Goal: Task Accomplishment & Management: Complete application form

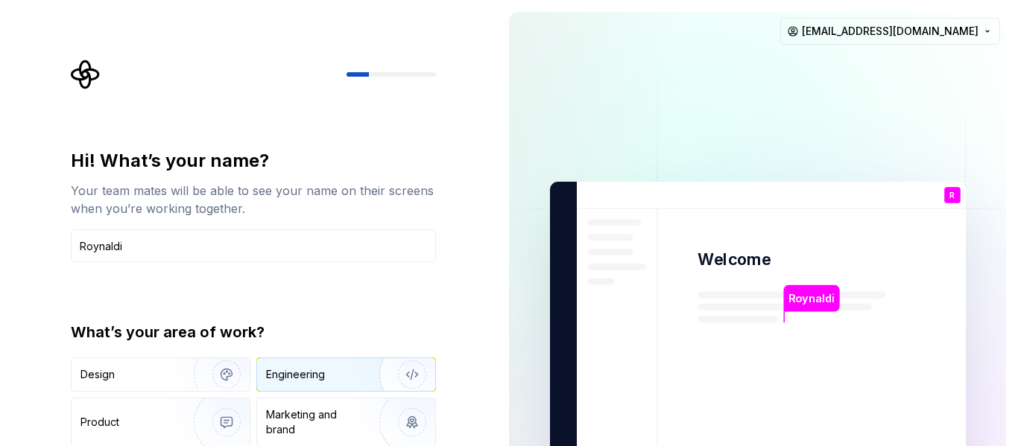
type input "Roynaldi"
click at [294, 382] on div "Engineering" at bounding box center [346, 374] width 178 height 33
type button "Engineering"
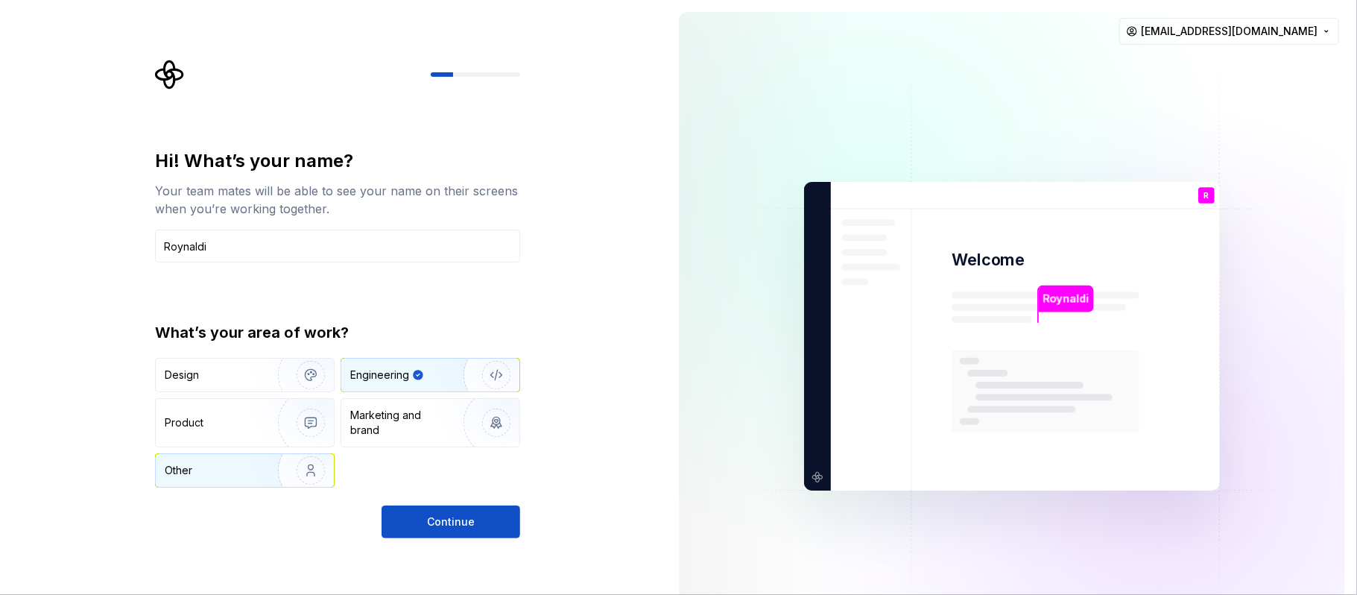
click at [310, 446] on img "button" at bounding box center [300, 470] width 95 height 100
click at [386, 361] on div "Engineering" at bounding box center [430, 374] width 178 height 33
click at [457, 446] on button "Continue" at bounding box center [450, 521] width 139 height 33
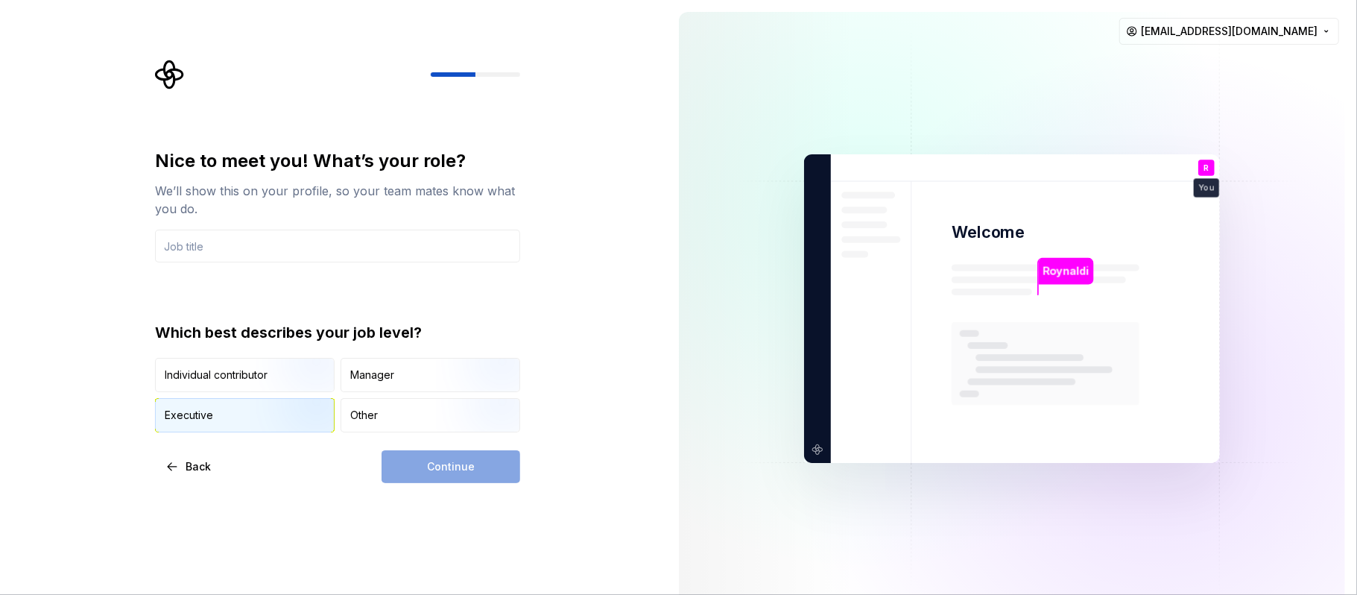
type input "E"
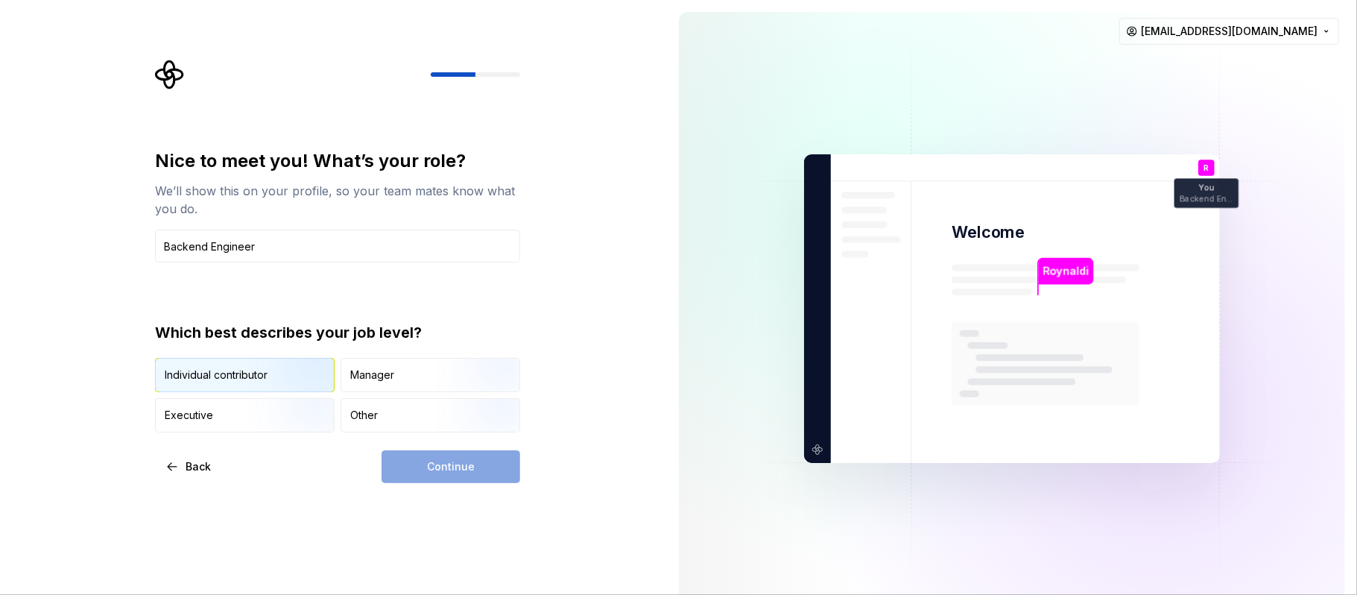
type input "Backend Engineer"
click at [254, 367] on img "button" at bounding box center [297, 393] width 95 height 100
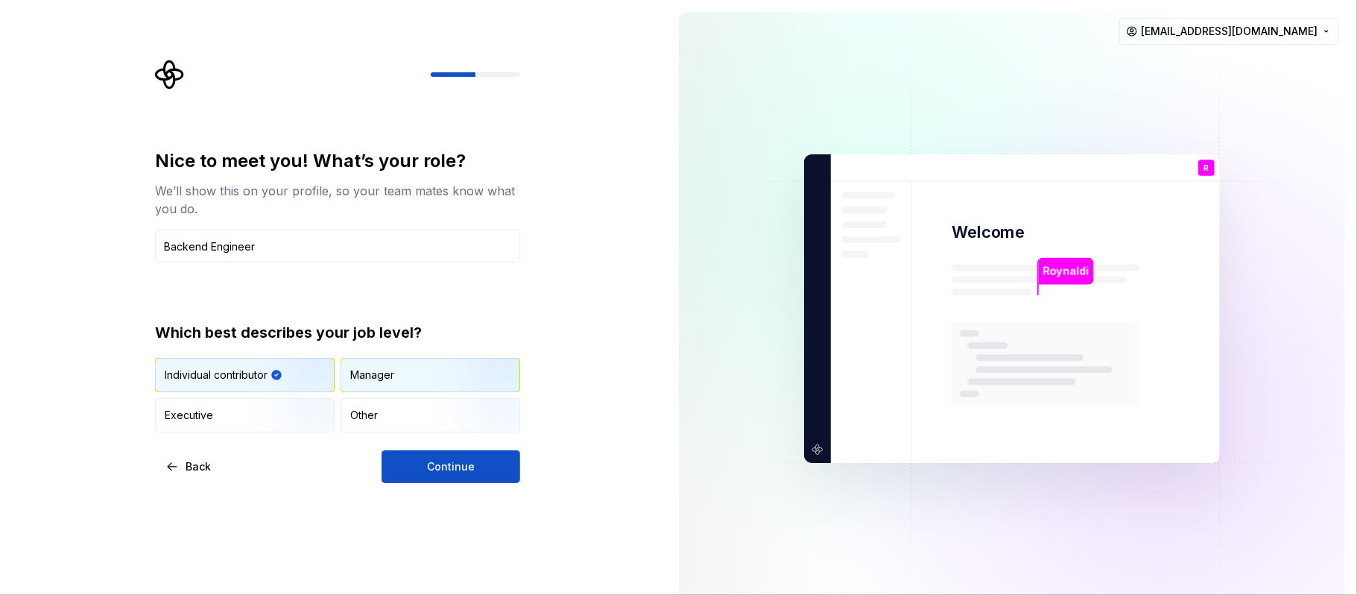
click at [380, 367] on div "Manager" at bounding box center [372, 374] width 44 height 15
click at [249, 384] on div "Individual contributor" at bounding box center [245, 374] width 178 height 33
click at [454, 446] on span "Continue" at bounding box center [451, 466] width 48 height 15
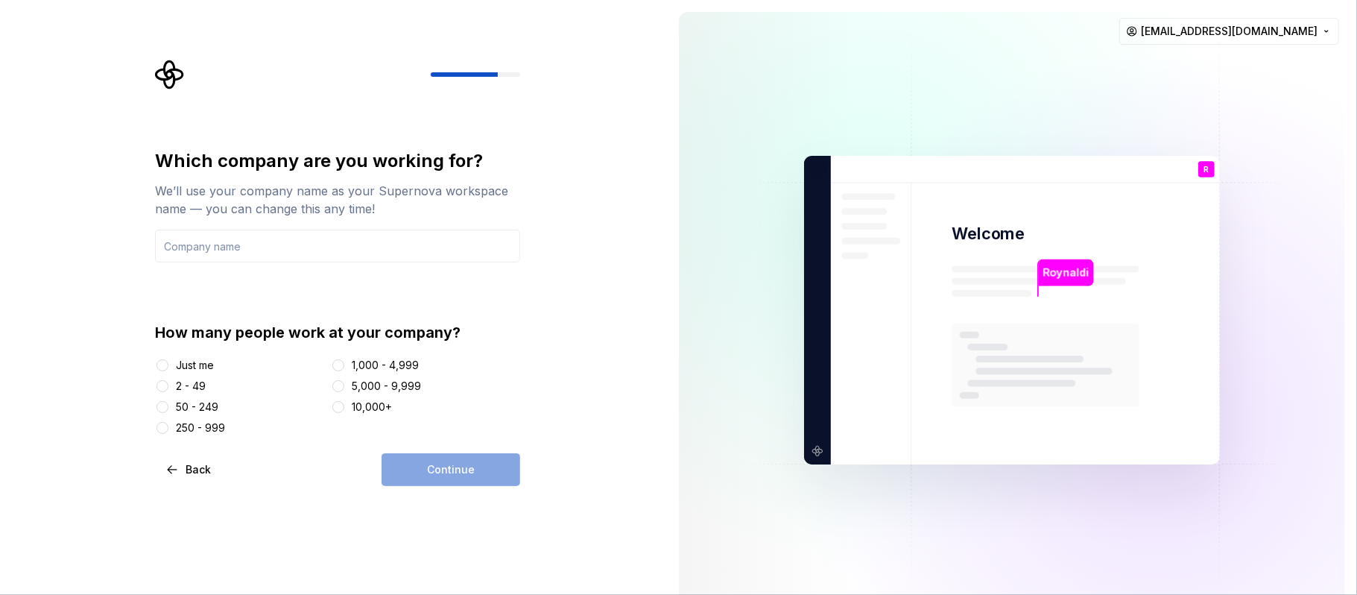
click at [210, 370] on div "Just me" at bounding box center [195, 365] width 38 height 15
click at [168, 370] on button "Just me" at bounding box center [162, 365] width 12 height 12
click at [210, 387] on div "2 - 49" at bounding box center [240, 385] width 170 height 15
click at [195, 388] on div "2 - 49" at bounding box center [191, 385] width 30 height 15
click at [168, 388] on button "2 - 49" at bounding box center [162, 386] width 12 height 12
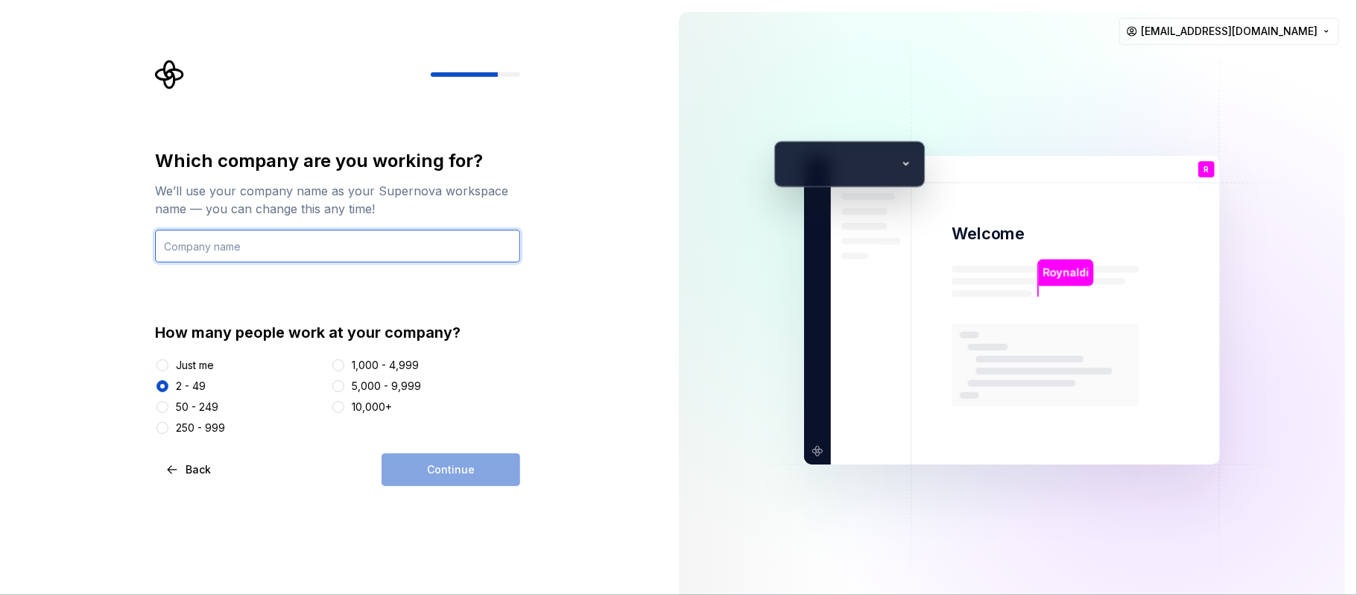
click at [244, 241] on input "text" at bounding box center [337, 245] width 365 height 33
type input "W"
type input "Antidonasi Inc."
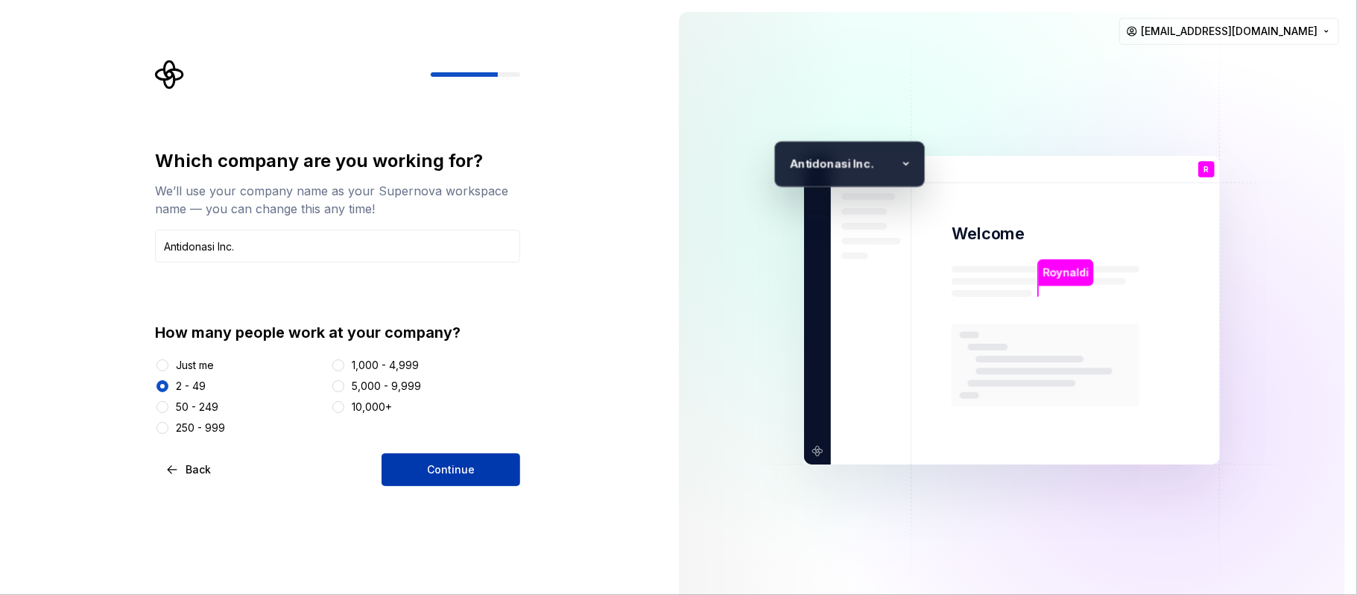
click at [484, 446] on button "Continue" at bounding box center [450, 469] width 139 height 33
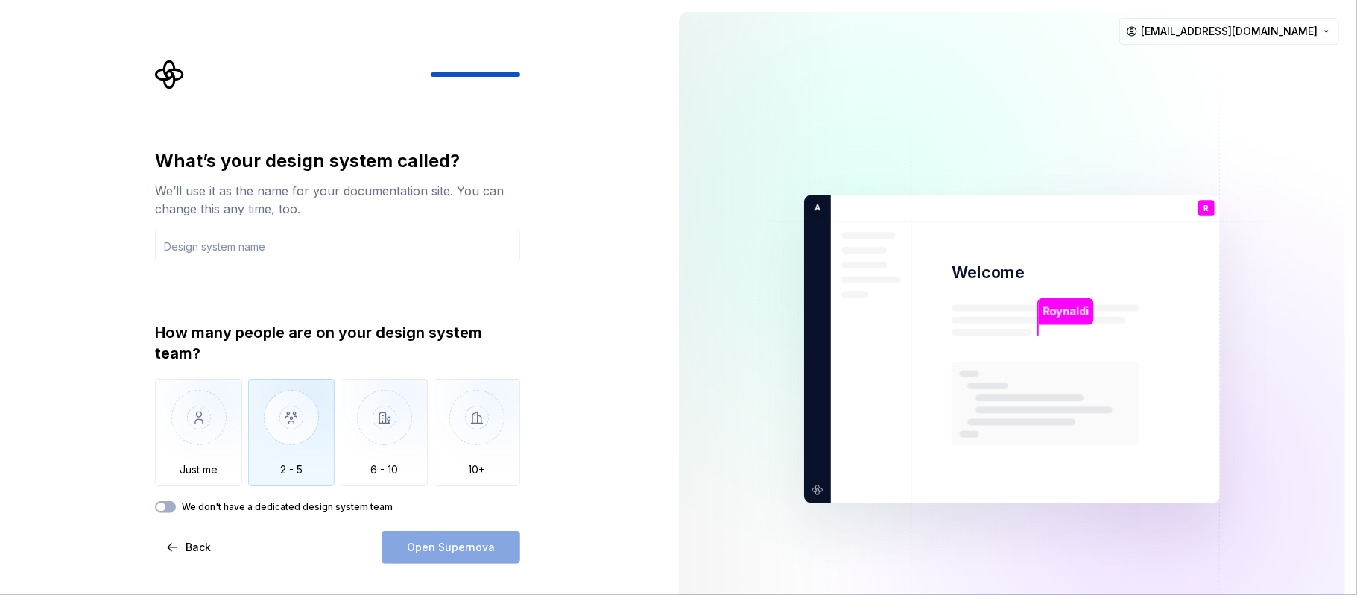
click at [298, 414] on img "button" at bounding box center [291, 428] width 87 height 100
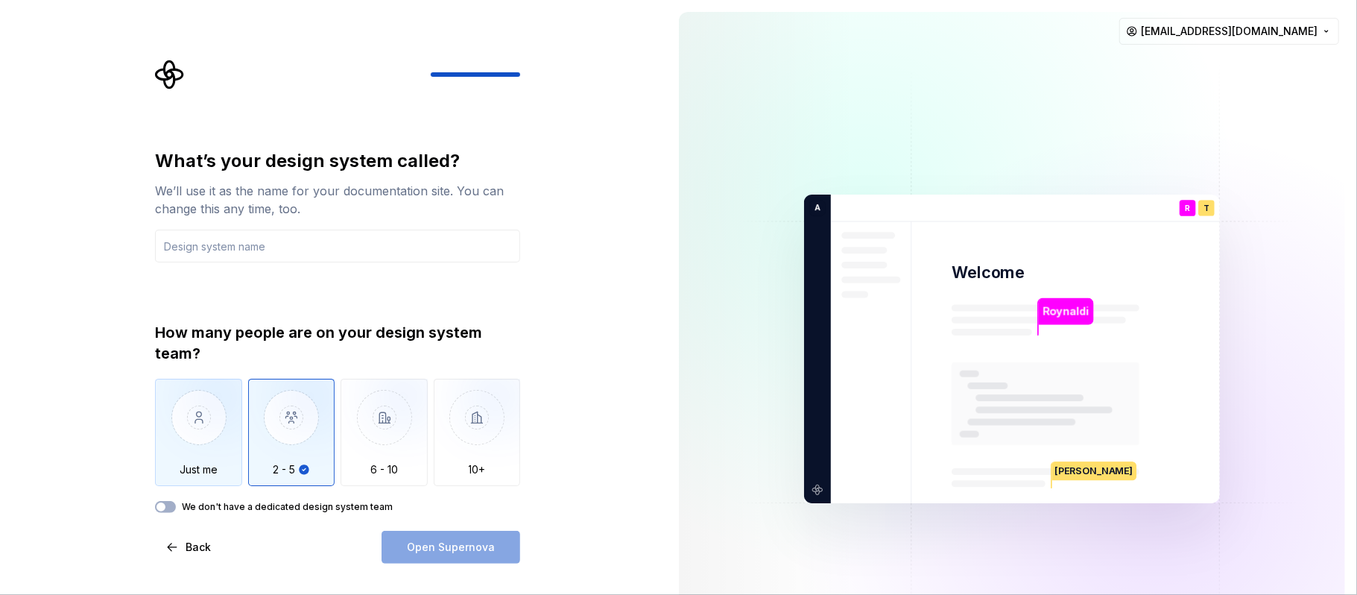
click at [183, 439] on img "button" at bounding box center [198, 428] width 87 height 100
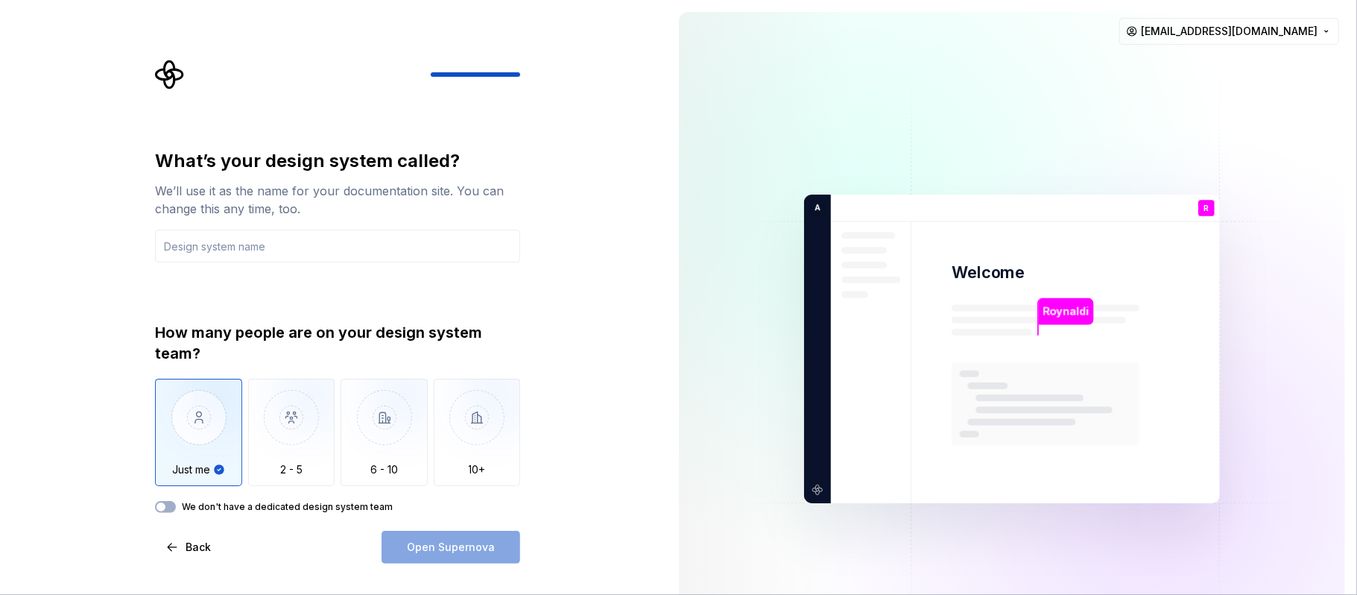
click at [180, 446] on div "We don't have a dedicated design system team" at bounding box center [337, 507] width 365 height 12
click at [173, 446] on button "We don't have a dedicated design system team" at bounding box center [165, 507] width 21 height 12
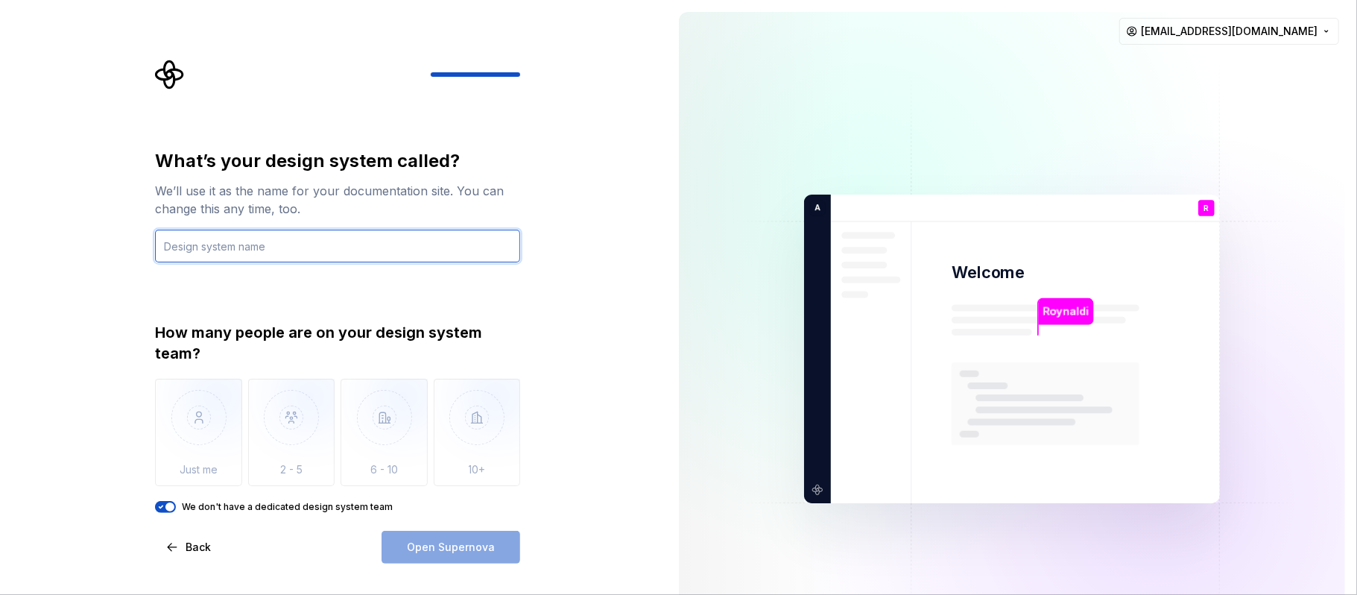
click at [244, 260] on input "text" at bounding box center [337, 245] width 365 height 33
type input "Kanata"
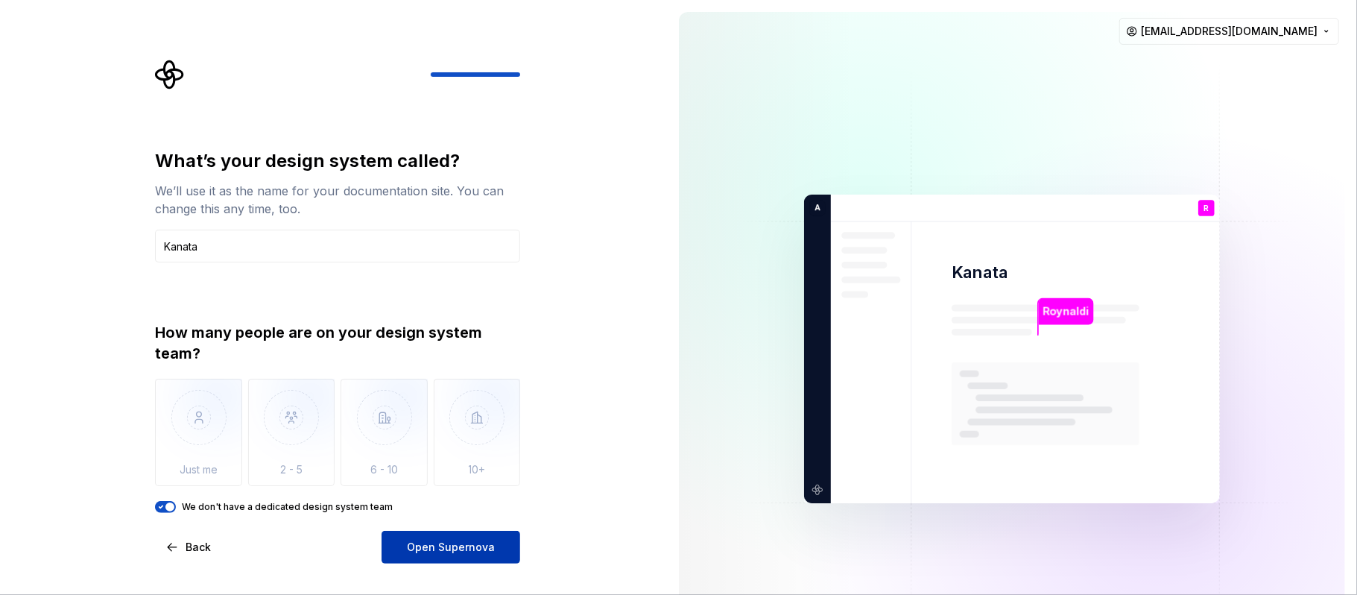
click at [462, 446] on span "Open Supernova" at bounding box center [451, 546] width 88 height 15
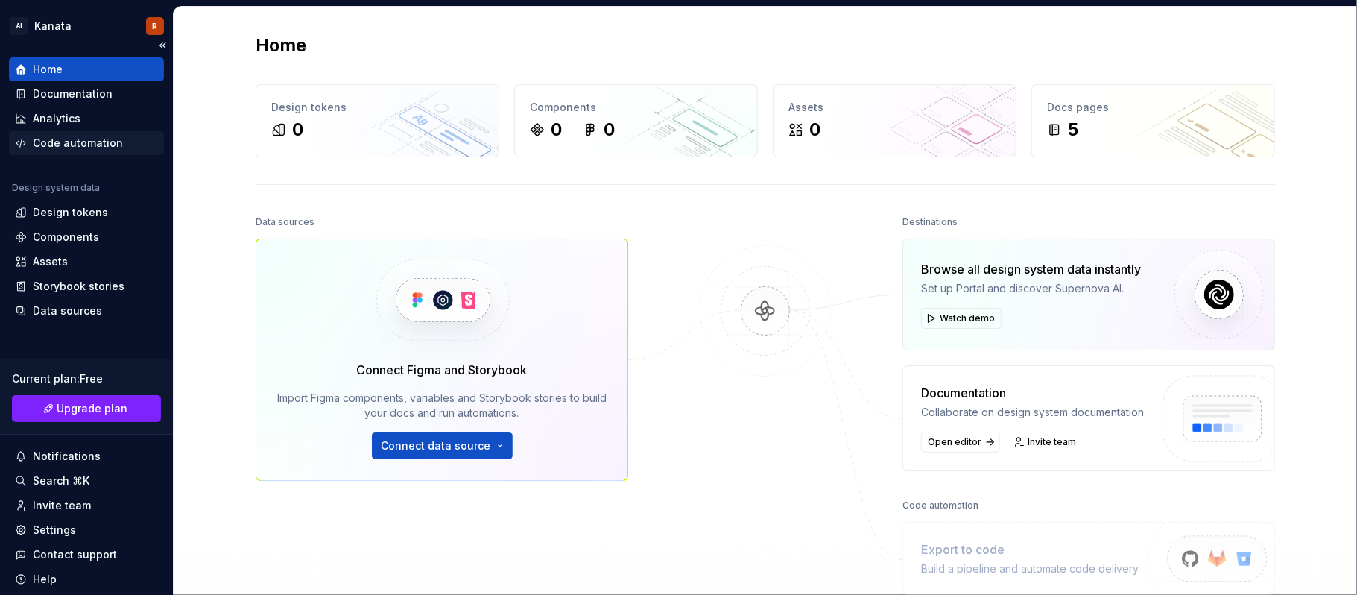
click at [82, 136] on div "Code automation" at bounding box center [78, 143] width 90 height 15
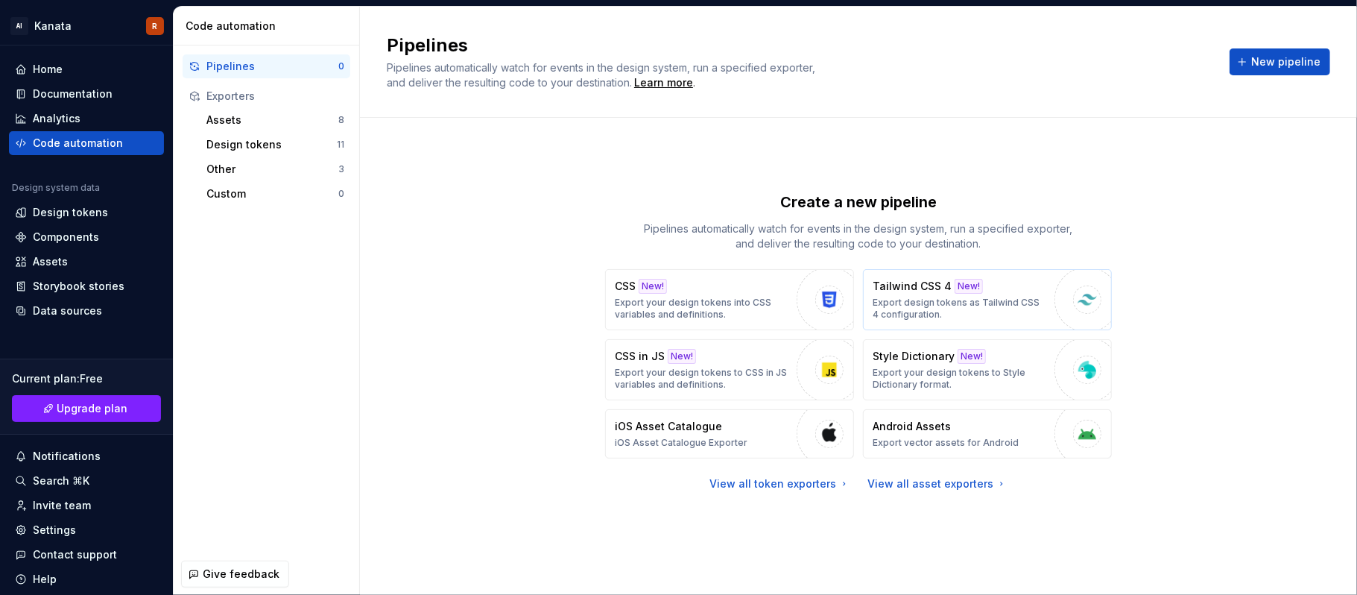
click at [986, 300] on p "Export design tokens as Tailwind CSS 4 configuration." at bounding box center [959, 309] width 174 height 24
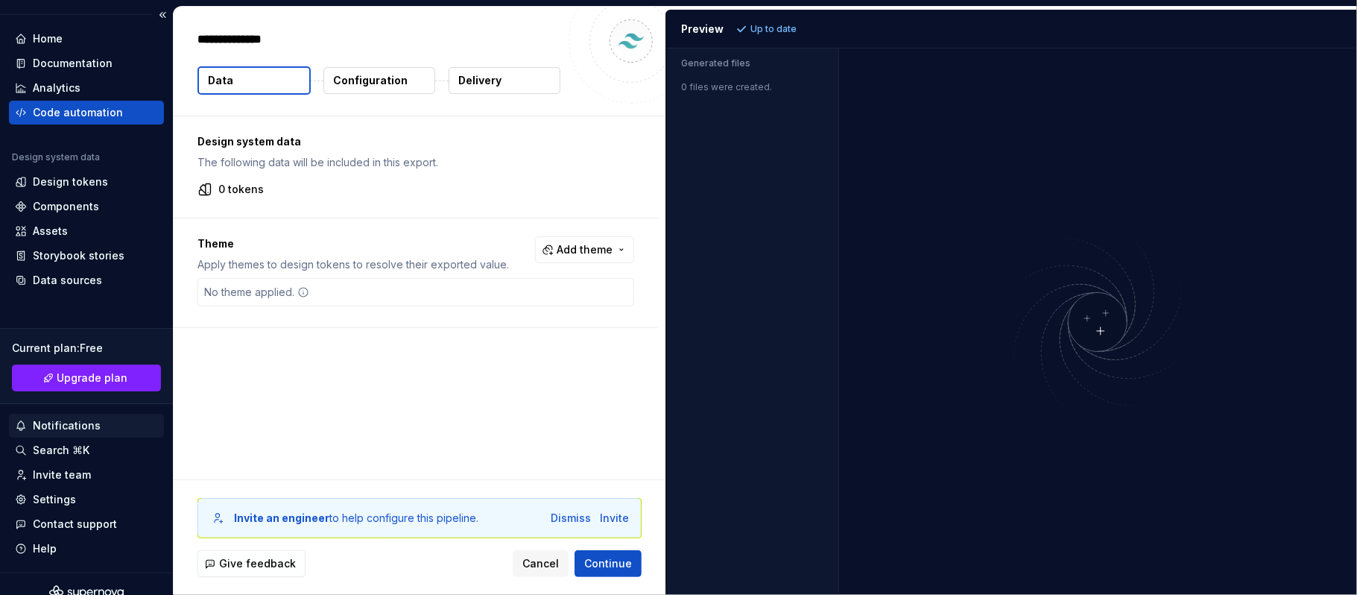
scroll to position [48, 0]
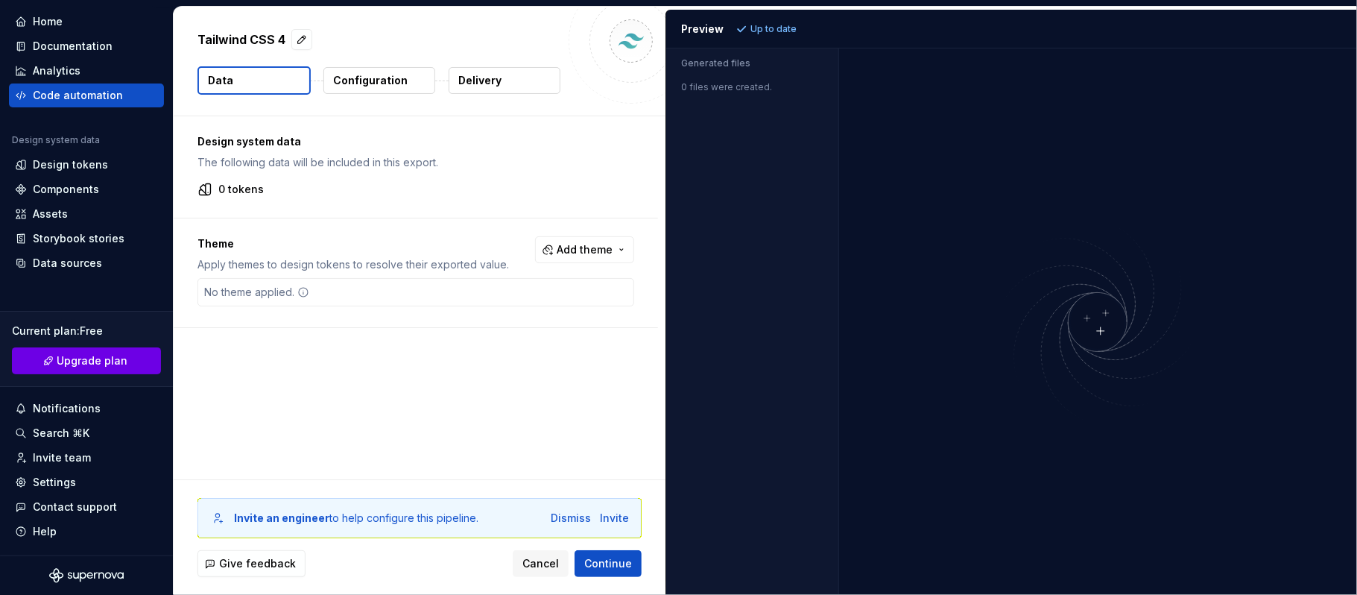
click at [86, 365] on span "Upgrade plan" at bounding box center [92, 360] width 71 height 15
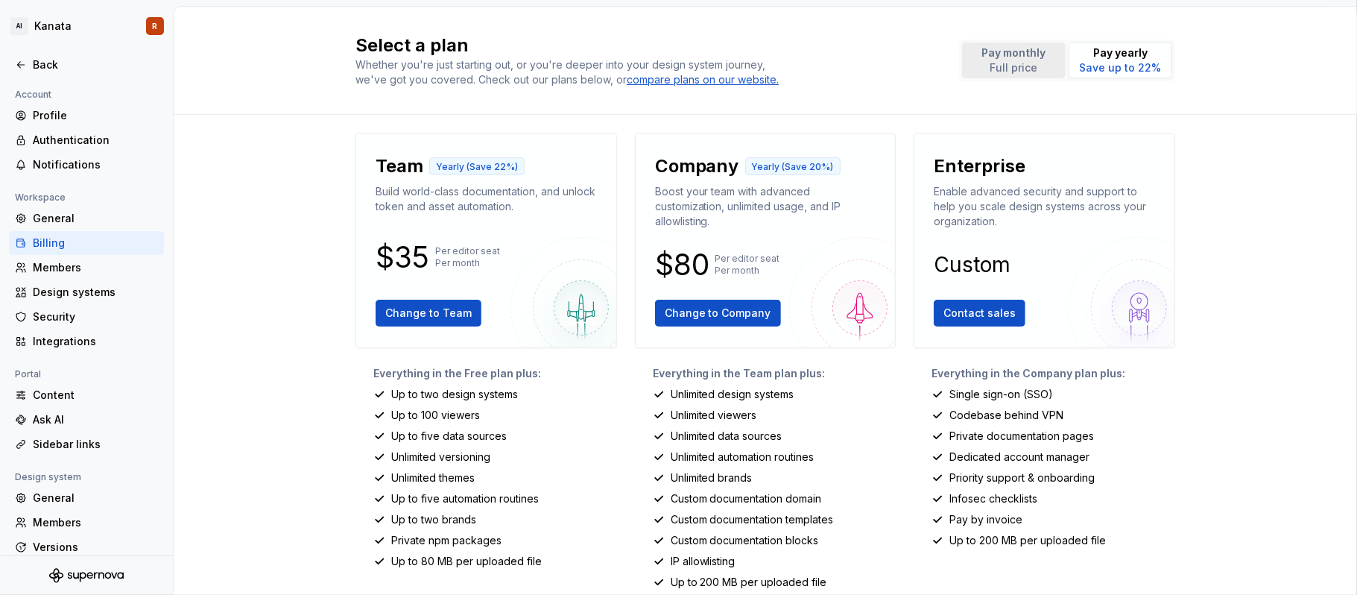
click at [1014, 63] on p "Full price" at bounding box center [1014, 67] width 64 height 15
click at [1007, 60] on p "Pay monthly" at bounding box center [1014, 52] width 64 height 15
click at [1017, 48] on p "Pay yearly" at bounding box center [1121, 52] width 82 height 15
click at [1016, 45] on button "Pay monthly Full price" at bounding box center [1014, 60] width 104 height 36
click at [1017, 48] on p "Pay yearly" at bounding box center [1121, 52] width 82 height 15
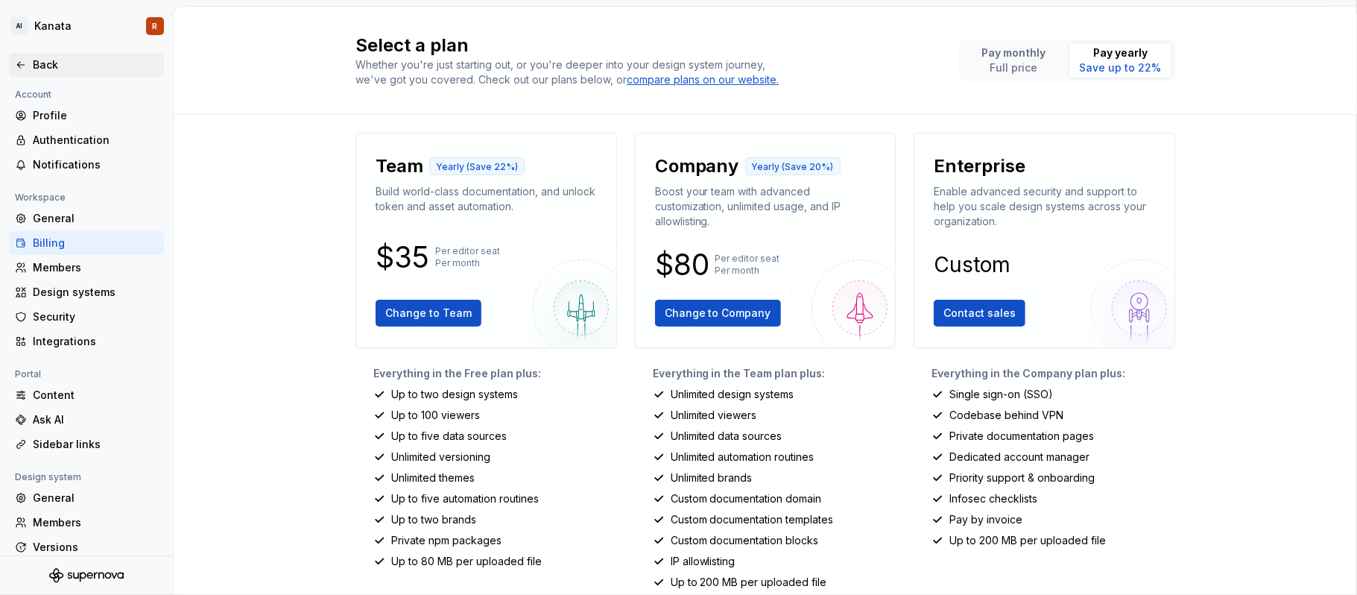
click at [66, 69] on div "Back" at bounding box center [95, 64] width 125 height 15
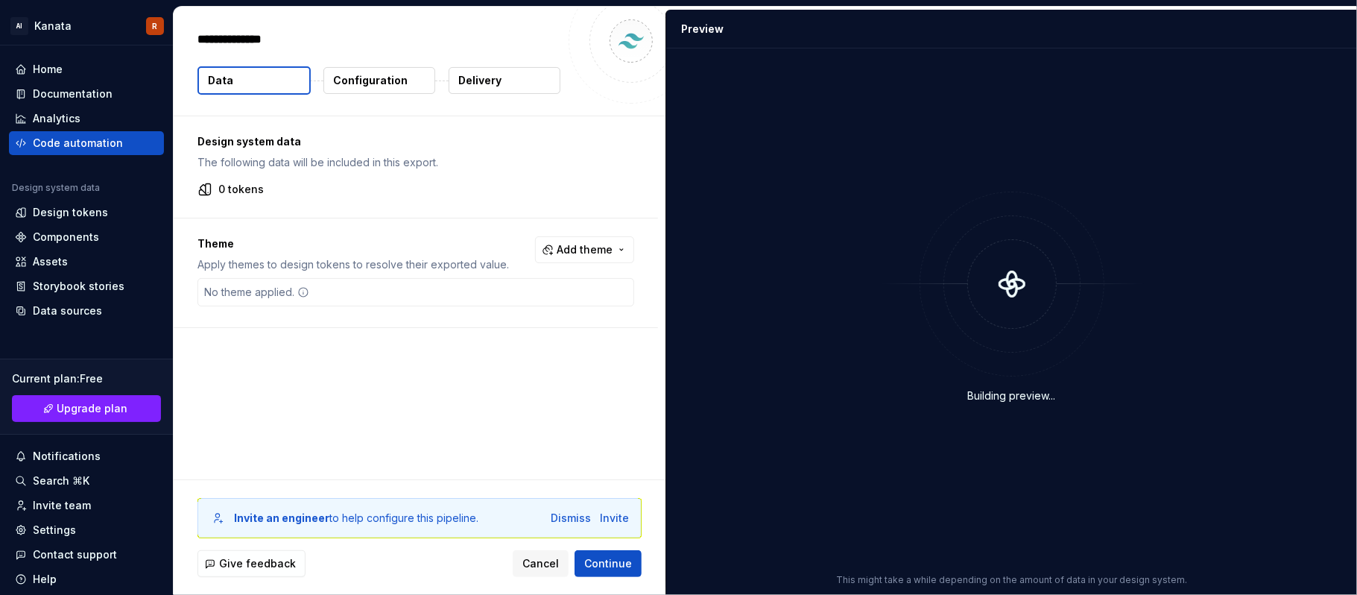
type textarea "*"
click at [255, 191] on p "0 tokens" at bounding box center [240, 189] width 45 height 15
click at [258, 86] on button "Data" at bounding box center [253, 80] width 113 height 28
click at [64, 72] on div "Home" at bounding box center [86, 69] width 143 height 15
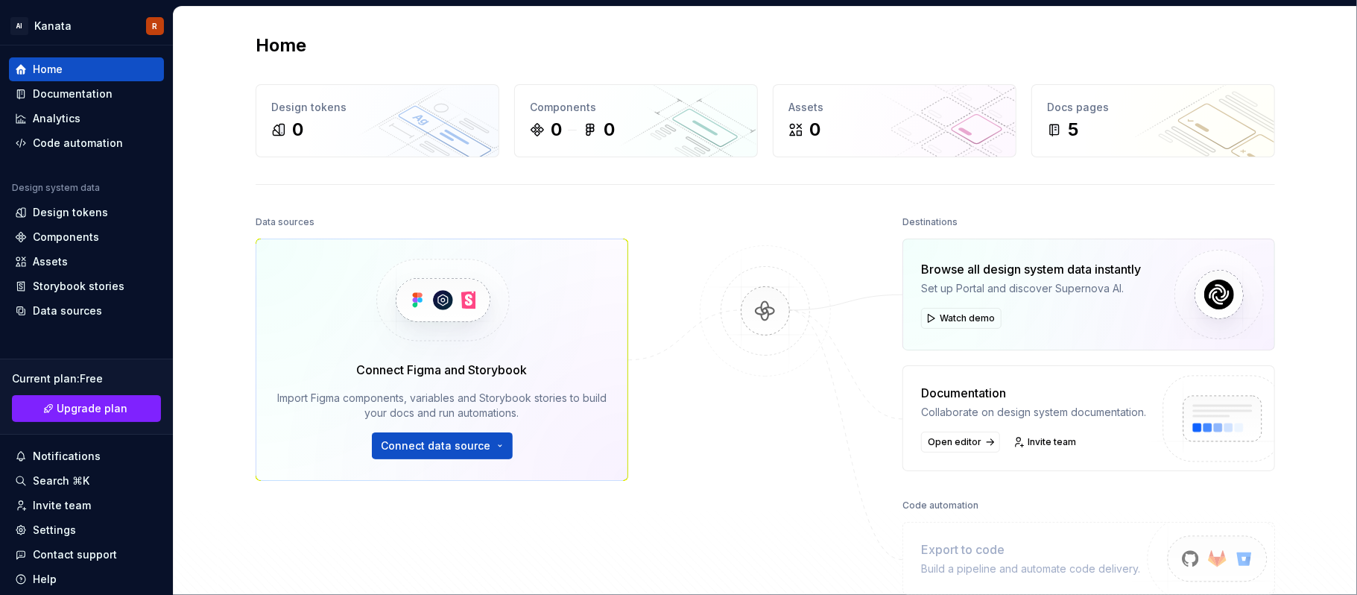
click at [447, 307] on img at bounding box center [442, 299] width 183 height 121
click at [487, 446] on button "Connect data source" at bounding box center [442, 445] width 141 height 27
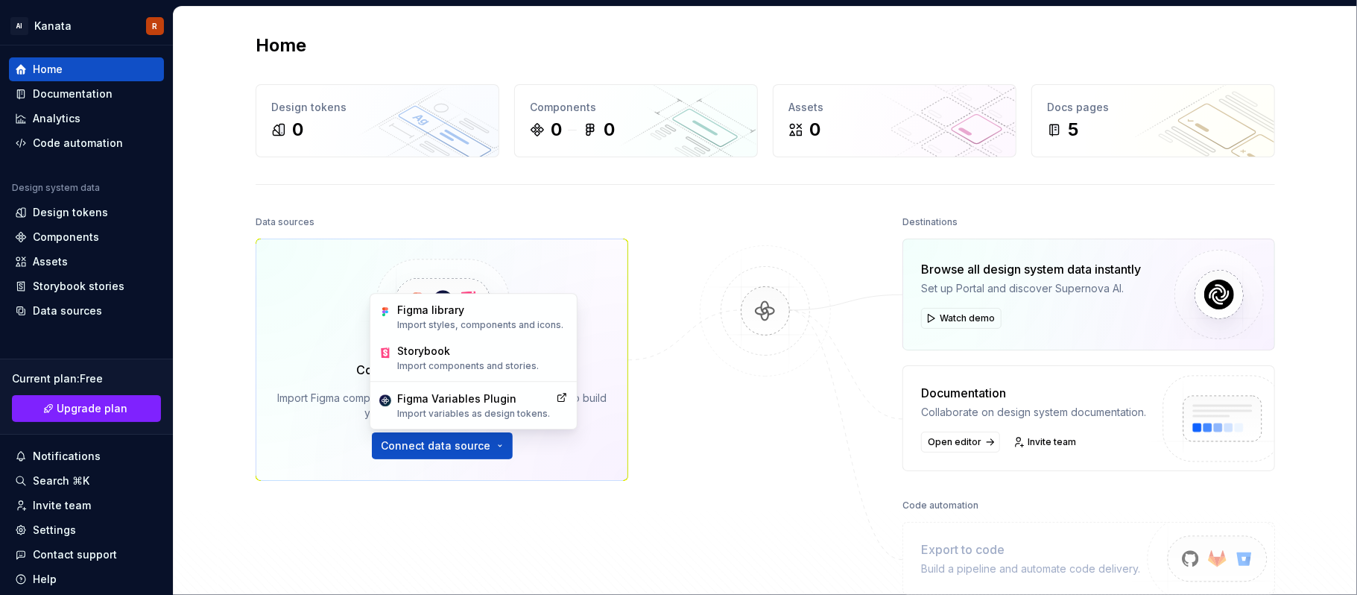
click at [662, 308] on div "Data sources Connect Figma and Storybook Import Figma components, variables and…" at bounding box center [765, 433] width 1019 height 443
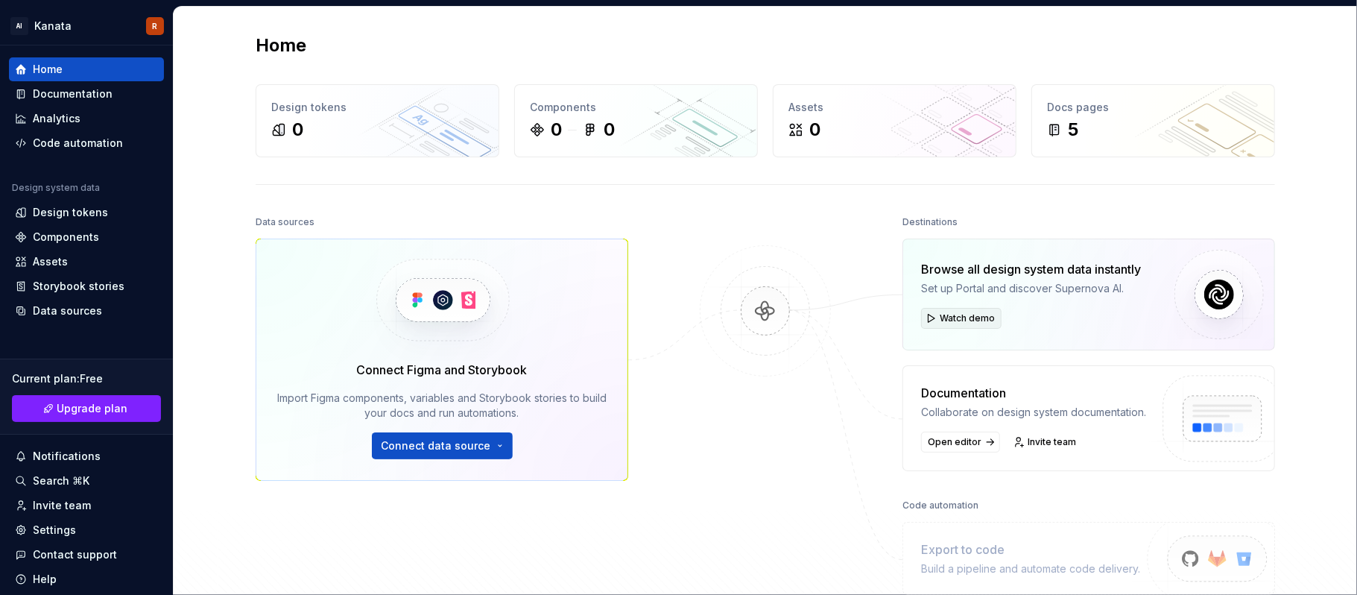
click at [942, 323] on span "Watch demo" at bounding box center [967, 318] width 55 height 12
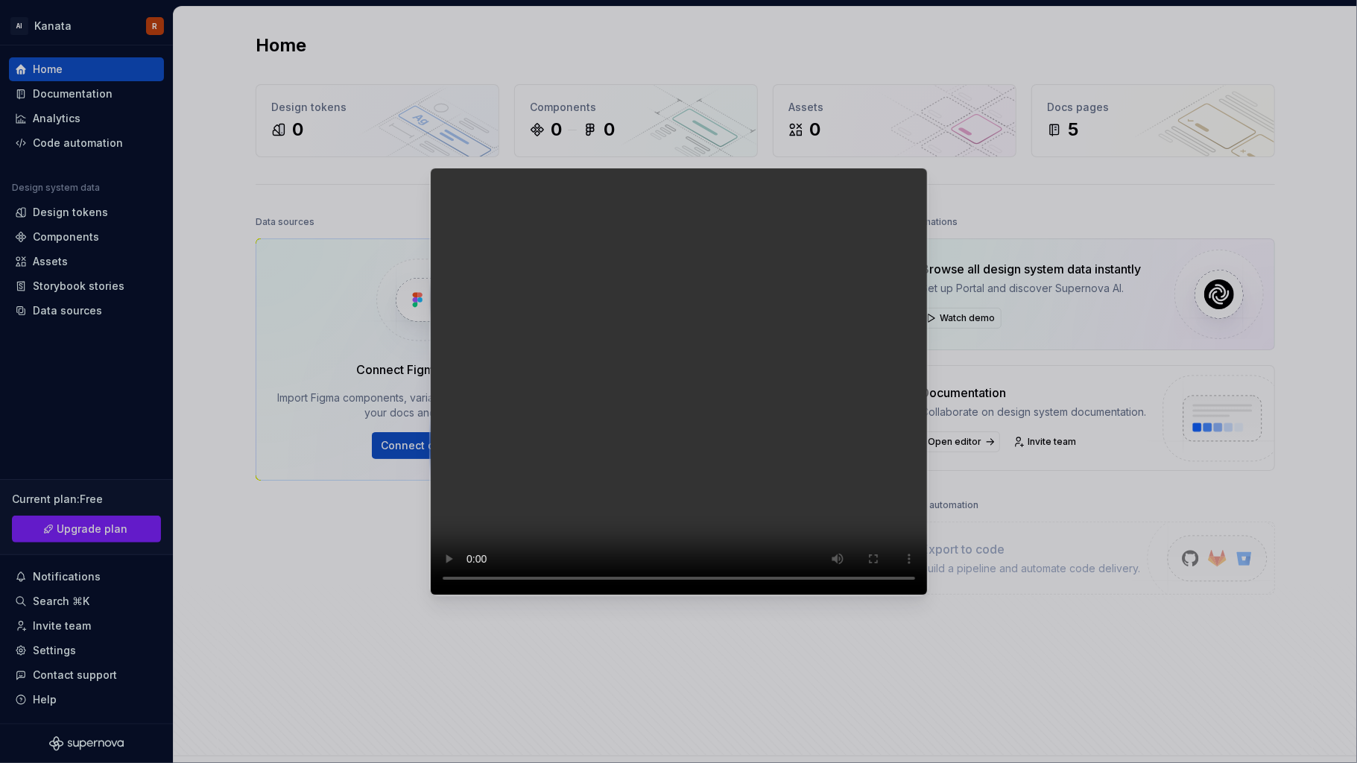
click at [587, 412] on video at bounding box center [679, 382] width 498 height 428
